Goal: Information Seeking & Learning: Learn about a topic

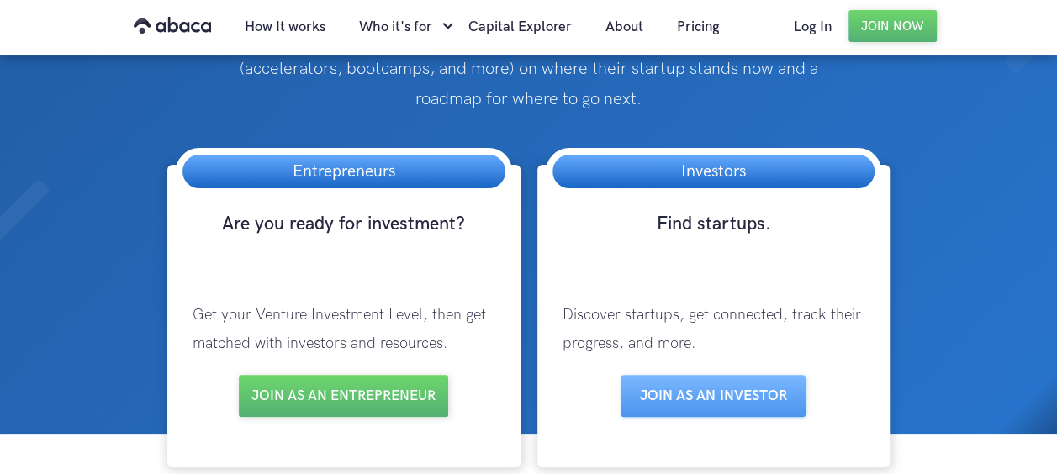
scroll to position [252, 0]
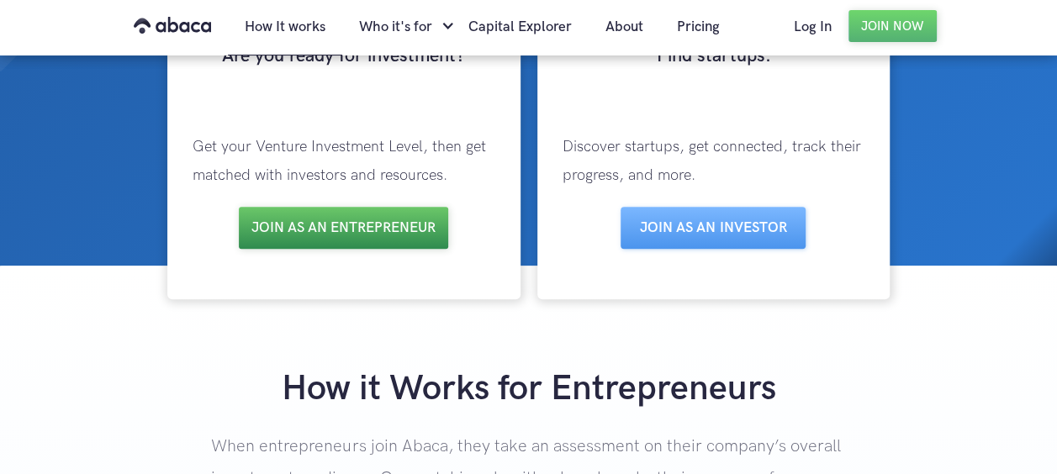
click at [349, 227] on link "Join as an entrepreneur" at bounding box center [343, 228] width 209 height 42
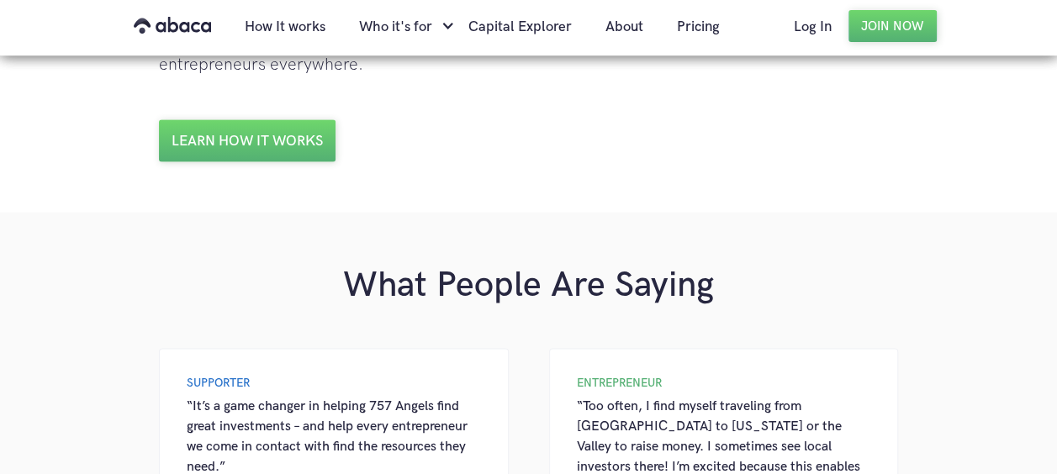
scroll to position [1429, 0]
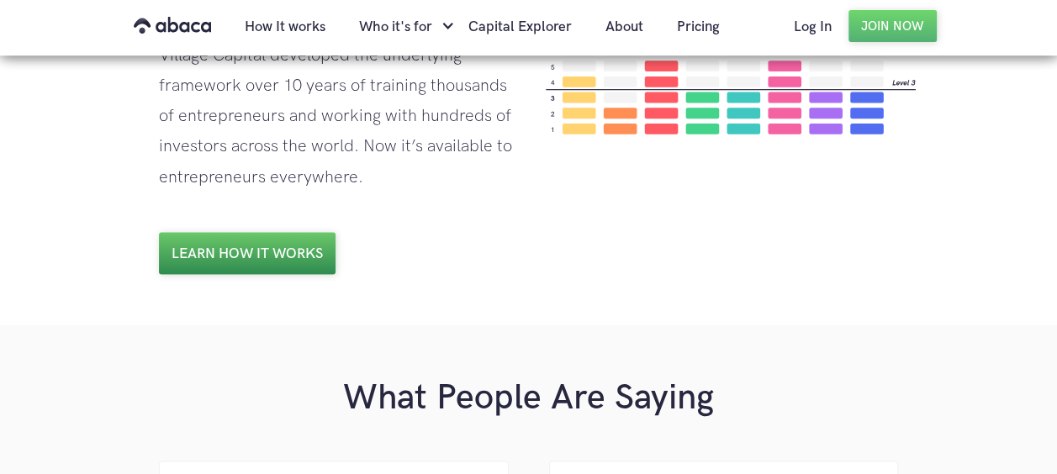
click at [245, 249] on link "Learn how it works" at bounding box center [247, 253] width 177 height 42
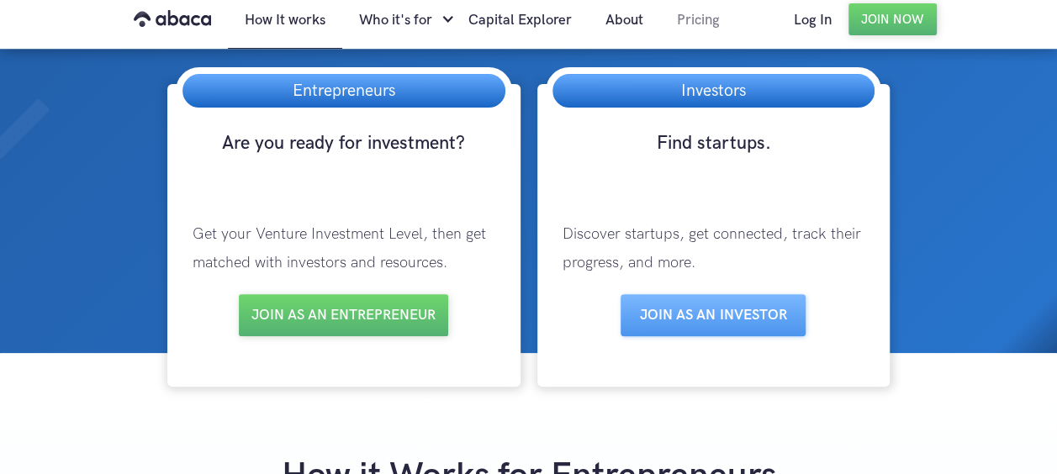
scroll to position [168, 0]
